Goal: Information Seeking & Learning: Learn about a topic

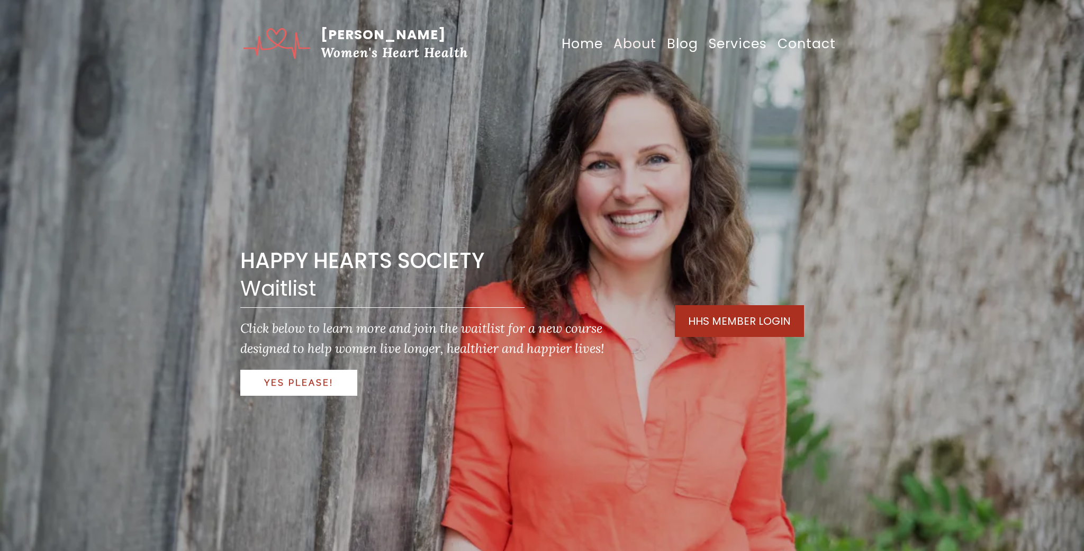
click at [624, 44] on link "About" at bounding box center [634, 44] width 53 height 32
